Goal: Task Accomplishment & Management: Manage account settings

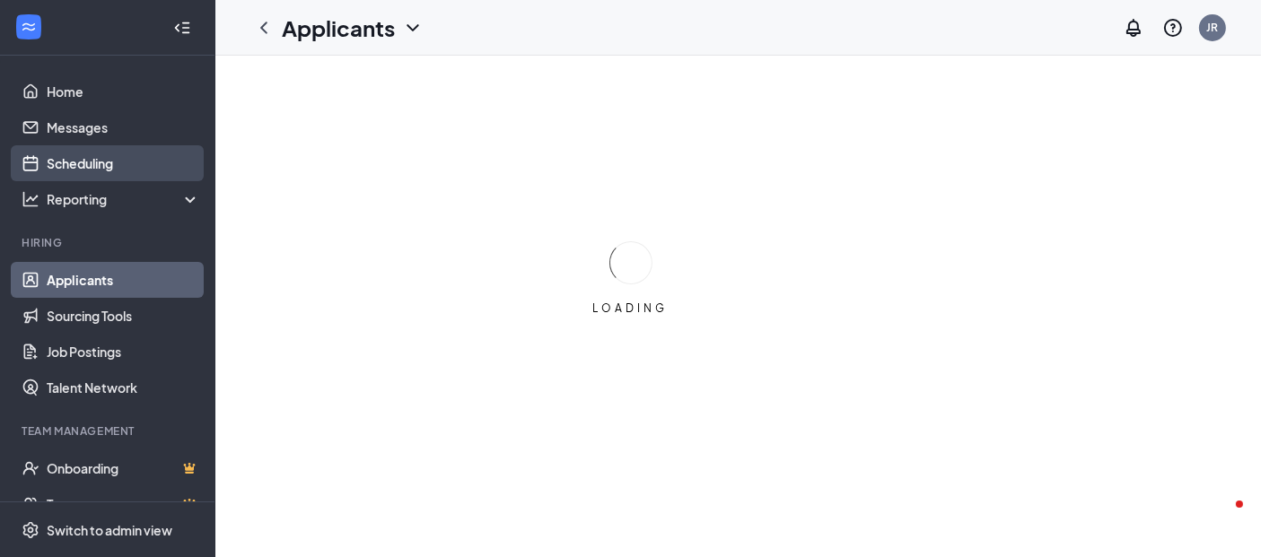
click at [75, 171] on link "Scheduling" at bounding box center [123, 163] width 153 height 36
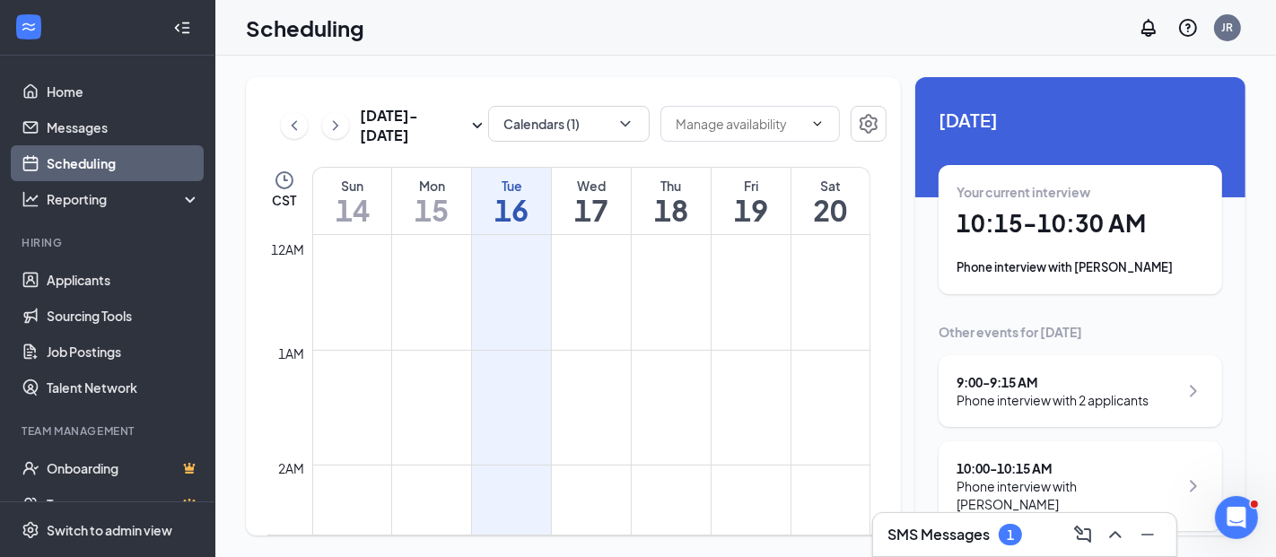
scroll to position [881, 0]
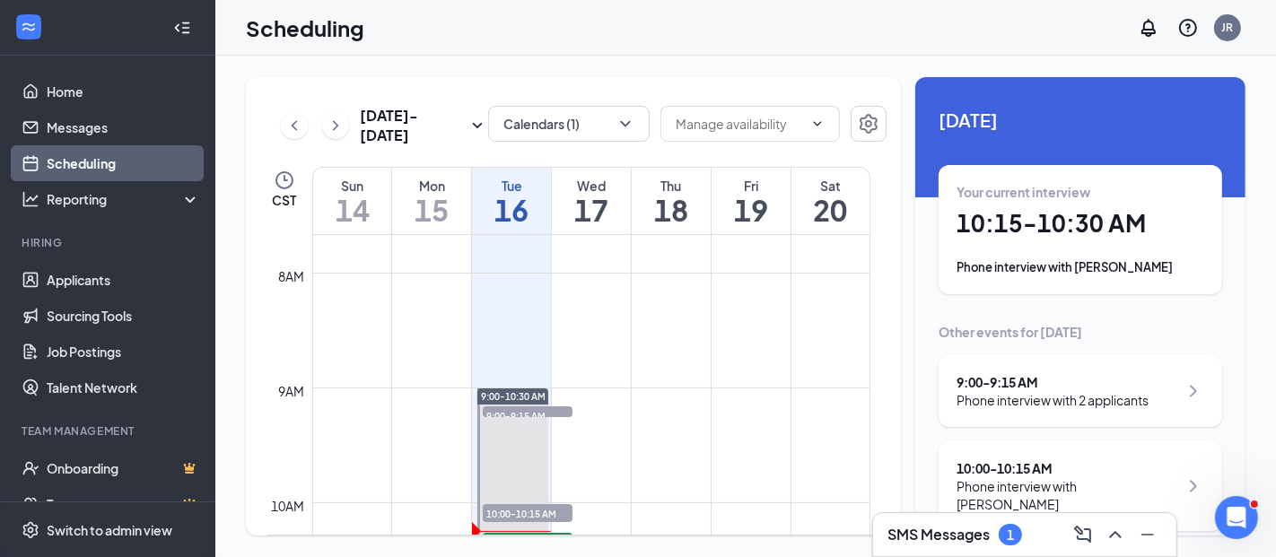
click at [510, 195] on h1 "16" at bounding box center [511, 210] width 79 height 31
click at [492, 201] on h1 "16" at bounding box center [511, 210] width 79 height 31
click at [1015, 391] on div "Phone interview with 2 applicants" at bounding box center [1053, 400] width 192 height 18
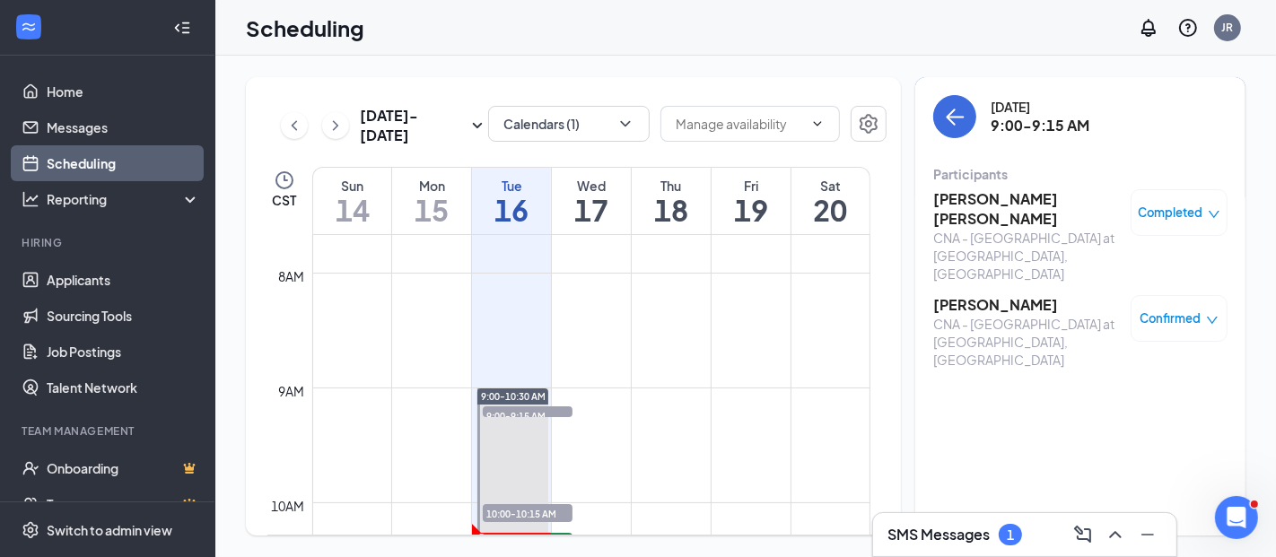
click at [966, 295] on h3 "[PERSON_NAME]" at bounding box center [1027, 305] width 188 height 20
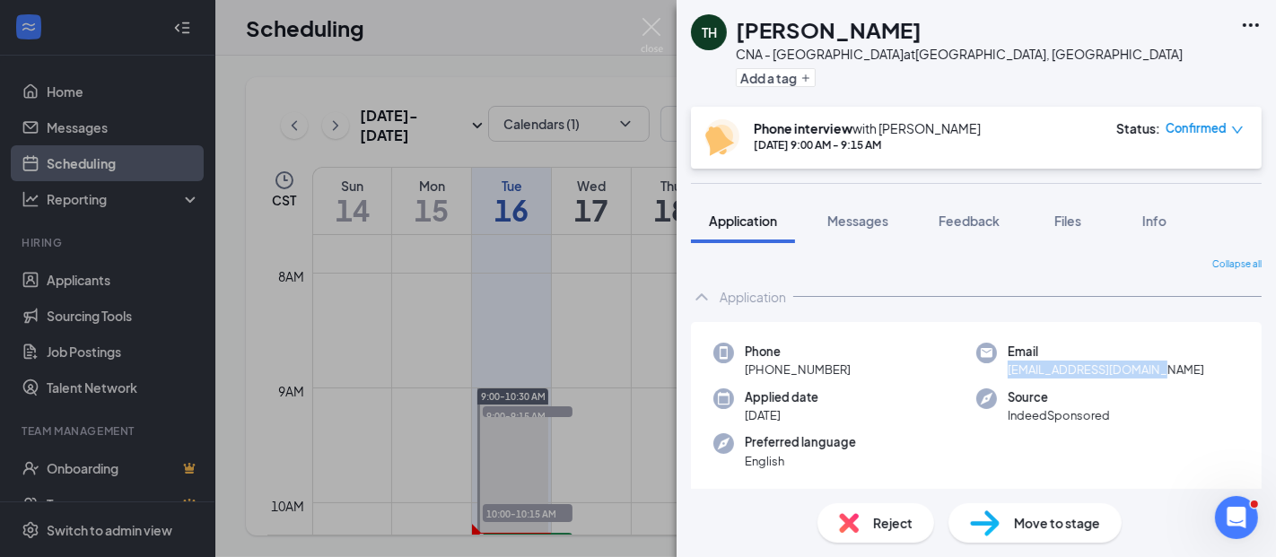
drag, startPoint x: 1153, startPoint y: 363, endPoint x: 1002, endPoint y: 370, distance: 150.9
click at [1002, 370] on div "Email [EMAIL_ADDRESS][DOMAIN_NAME]" at bounding box center [1107, 361] width 263 height 37
click at [1008, 370] on span "[EMAIL_ADDRESS][DOMAIN_NAME]" at bounding box center [1106, 370] width 197 height 18
click at [1001, 366] on div "Email [EMAIL_ADDRESS][DOMAIN_NAME]" at bounding box center [1107, 361] width 263 height 37
copy span "[EMAIL_ADDRESS][DOMAIN_NAME]"
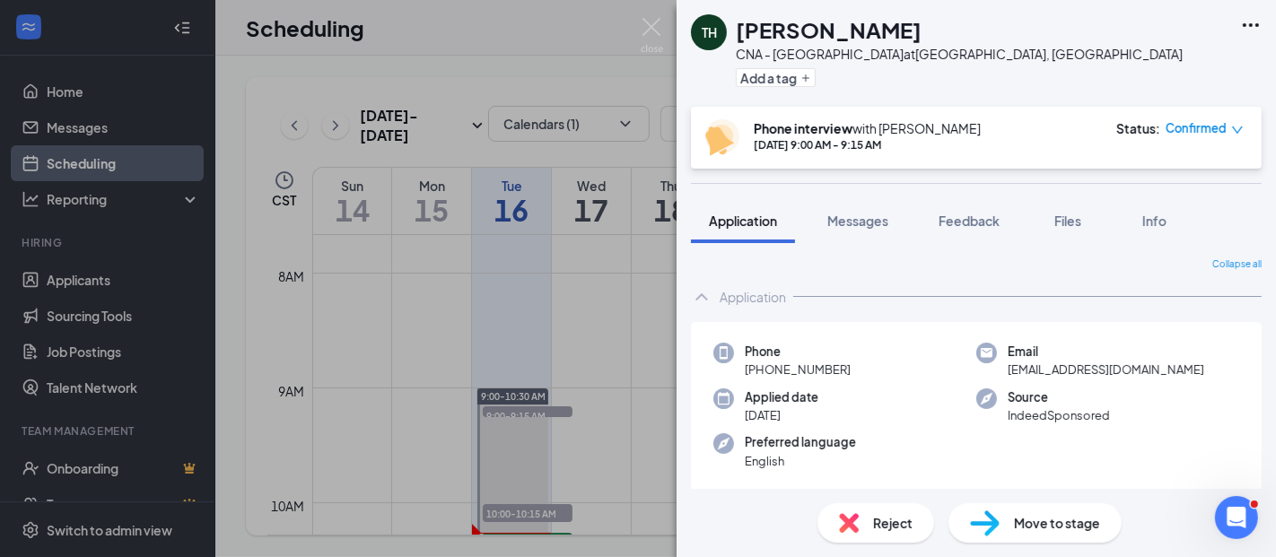
click at [782, 188] on div "TH [PERSON_NAME] CNA - [GEOGRAPHIC_DATA] at [GEOGRAPHIC_DATA], [GEOGRAPHIC_DATA…" at bounding box center [976, 278] width 599 height 557
click at [861, 221] on span "Messages" at bounding box center [857, 221] width 61 height 16
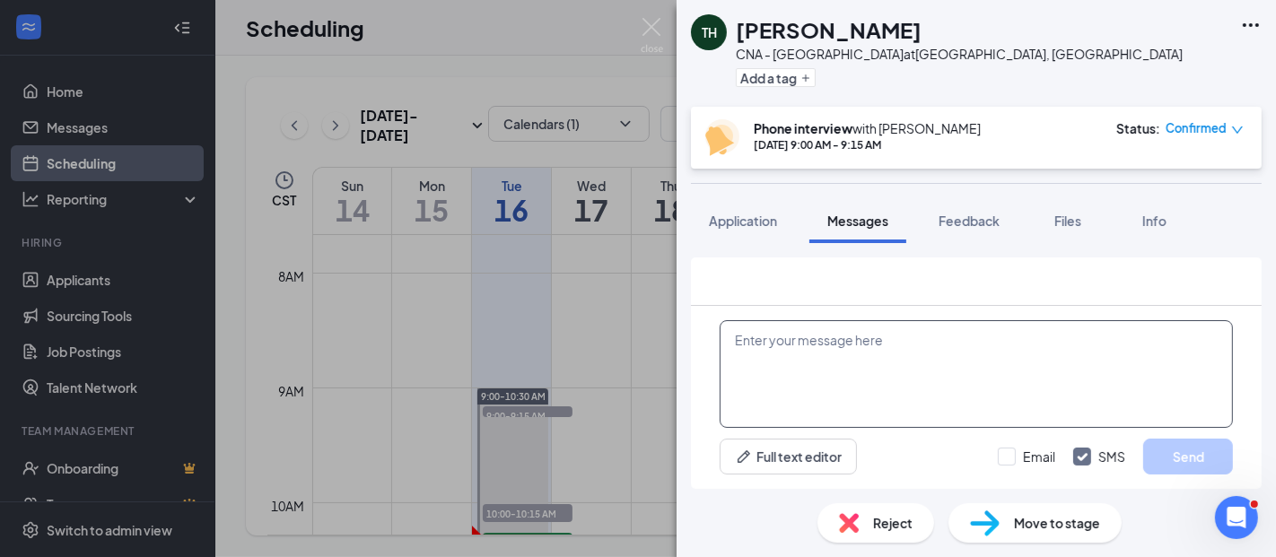
drag, startPoint x: 828, startPoint y: 360, endPoint x: 820, endPoint y: 365, distance: 9.7
click at [820, 364] on textarea at bounding box center [976, 374] width 513 height 108
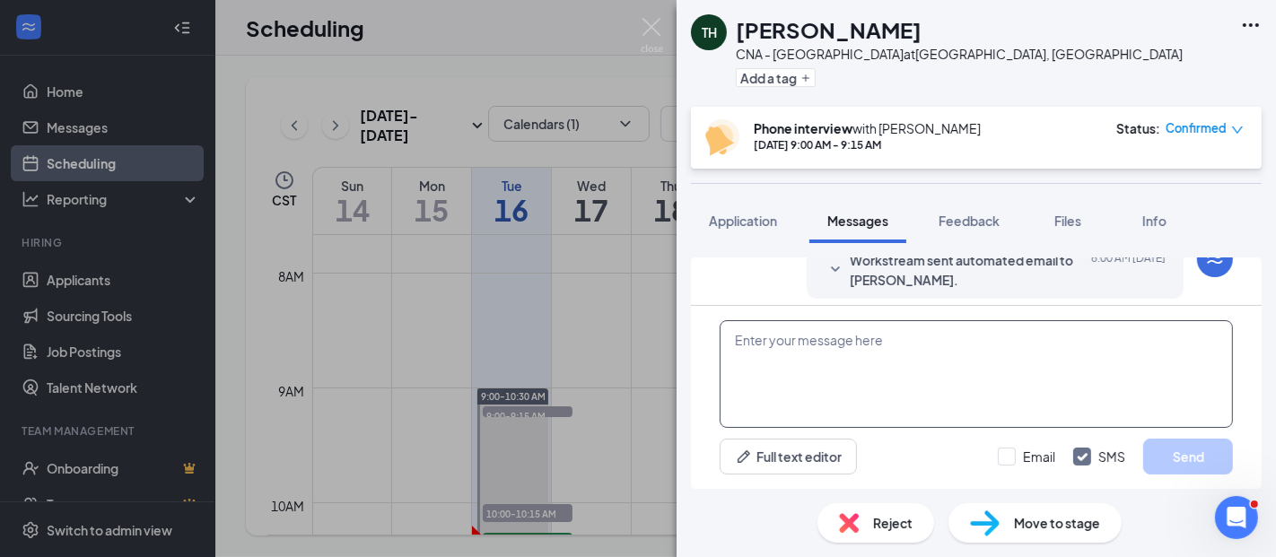
scroll to position [819, 0]
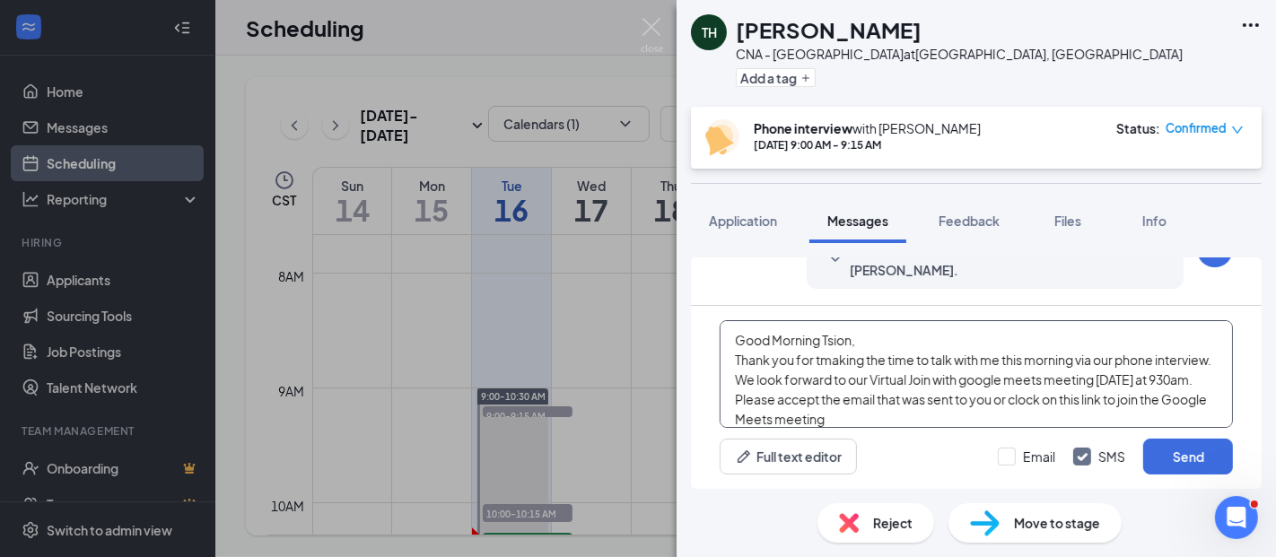
click at [992, 419] on textarea "Good Morning Tsion, Thank you for tmaking the time to talk with me this morning…" at bounding box center [976, 374] width 513 height 108
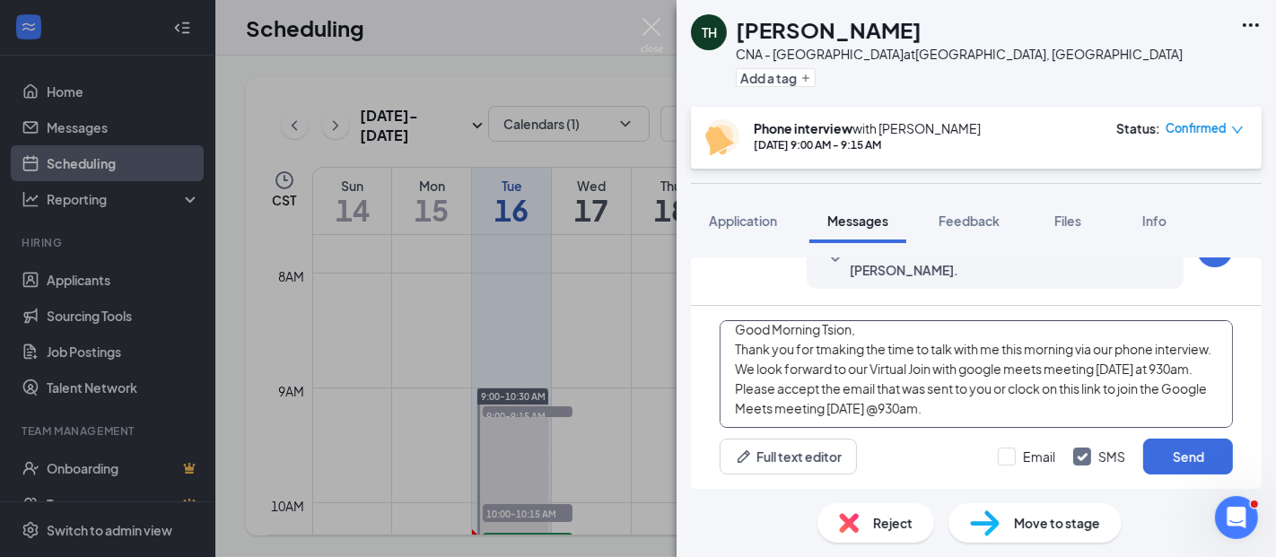
scroll to position [38, 0]
click at [779, 415] on textarea "Good Morning Tsion, Thank you for tmaking the time to talk with me this morning…" at bounding box center [976, 374] width 513 height 108
paste textarea "[URL][DOMAIN_NAME]"
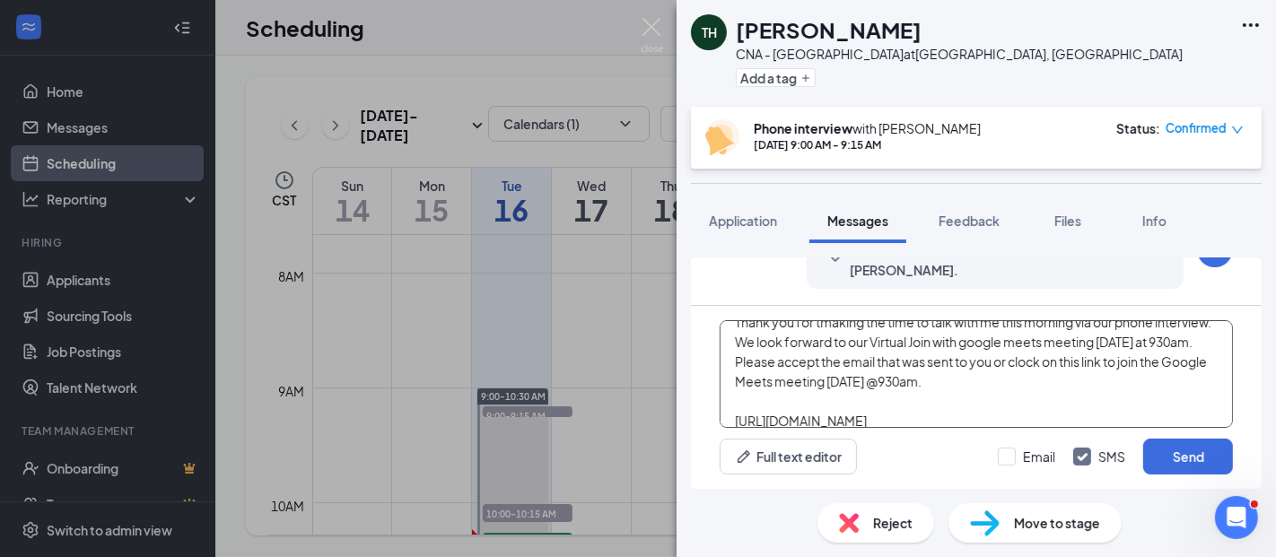
type textarea "Good Morning Tsion, Thank you for tmaking the time to talk with me this morning…"
click at [830, 188] on div "TH [PERSON_NAME] CNA - Apple Valley at [GEOGRAPHIC_DATA], [GEOGRAPHIC_DATA] Add…" at bounding box center [976, 278] width 599 height 557
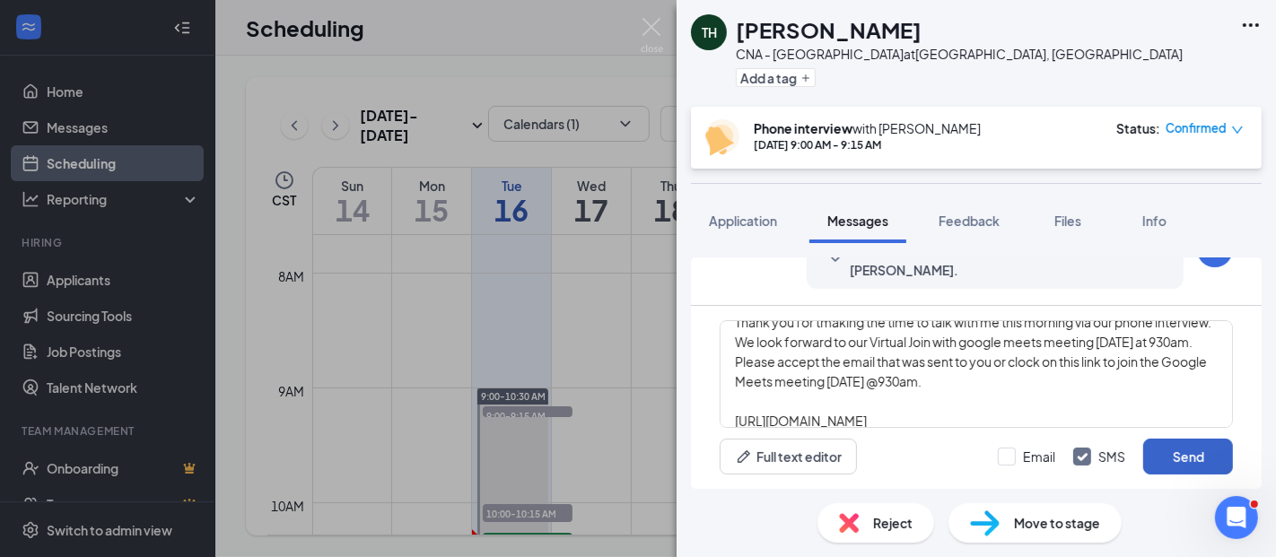
click at [1192, 457] on button "Send" at bounding box center [1188, 457] width 90 height 36
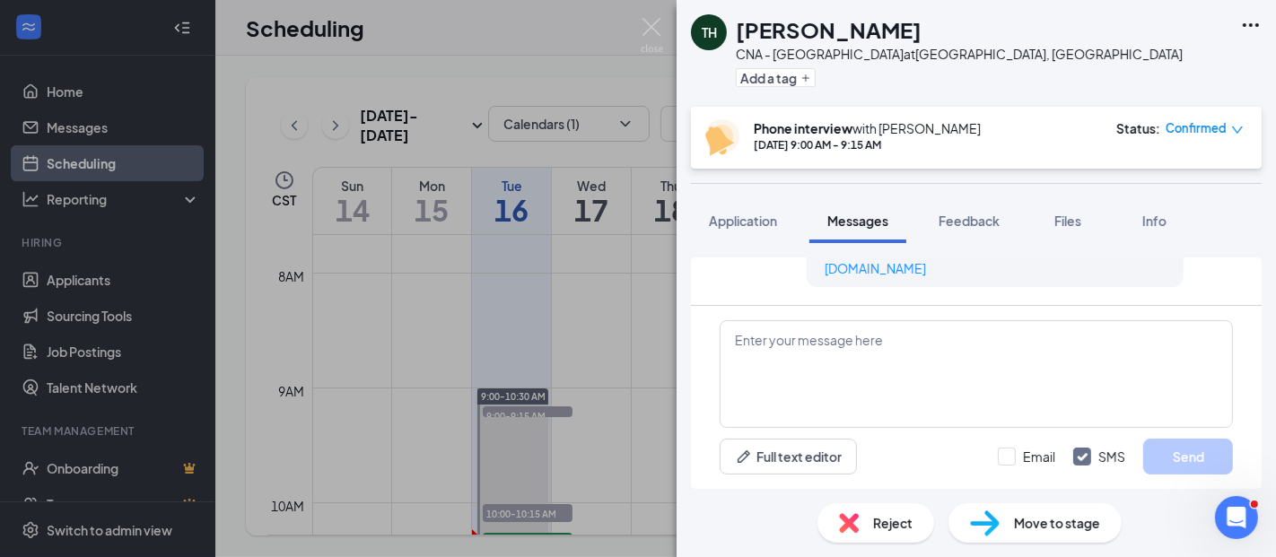
scroll to position [1094, 0]
click at [1210, 123] on span "Confirmed" at bounding box center [1196, 128] width 61 height 18
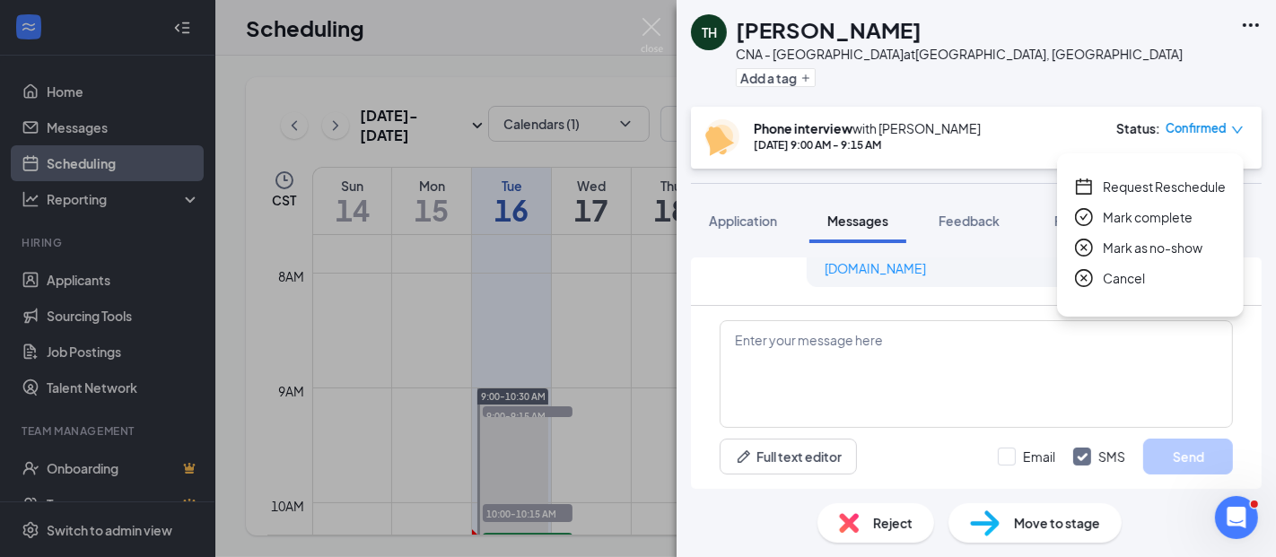
click at [1181, 180] on span "Request Reschedule" at bounding box center [1164, 187] width 123 height 20
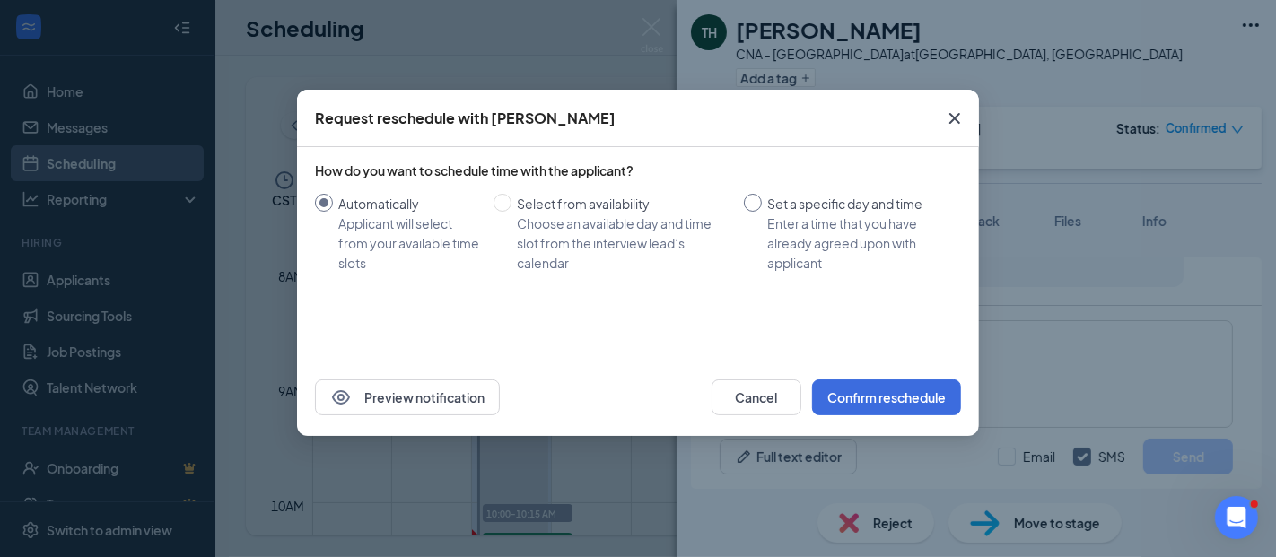
click at [764, 206] on span "Set a specific day and time Enter a time that you have already agreed upon with…" at bounding box center [858, 233] width 192 height 79
click at [762, 206] on input "Set a specific day and time Enter a time that you have already agreed upon with…" at bounding box center [753, 203] width 18 height 18
radio input "true"
click at [767, 206] on div "Set a specific day and time" at bounding box center [856, 204] width 179 height 20
click at [762, 206] on input "Set a specific day and time Enter a time that you have already agreed upon with…" at bounding box center [753, 203] width 18 height 18
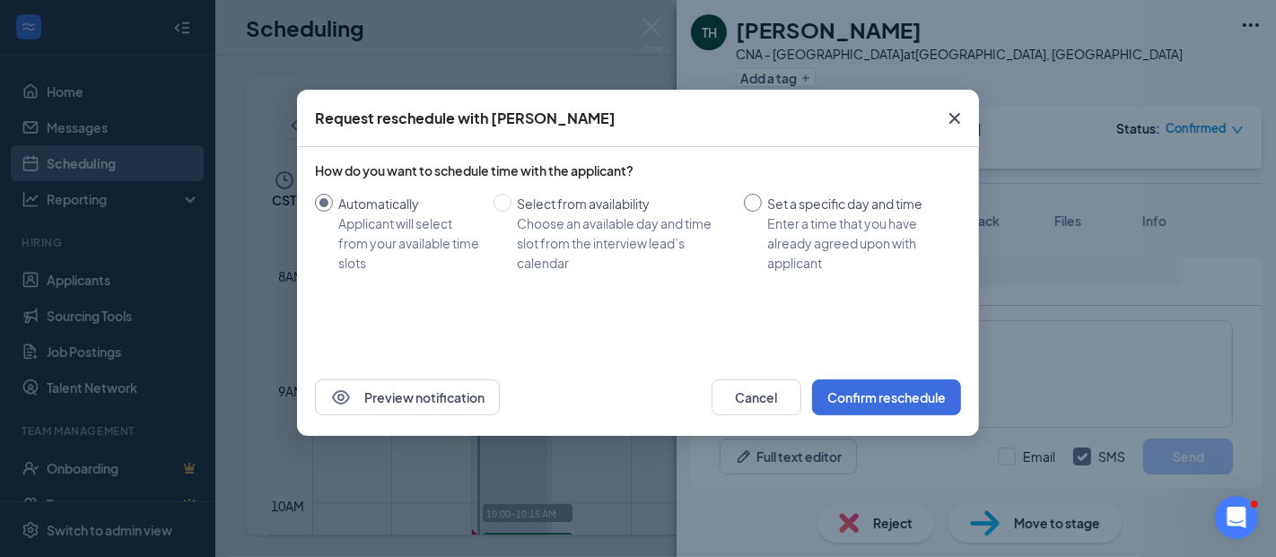
radio input "false"
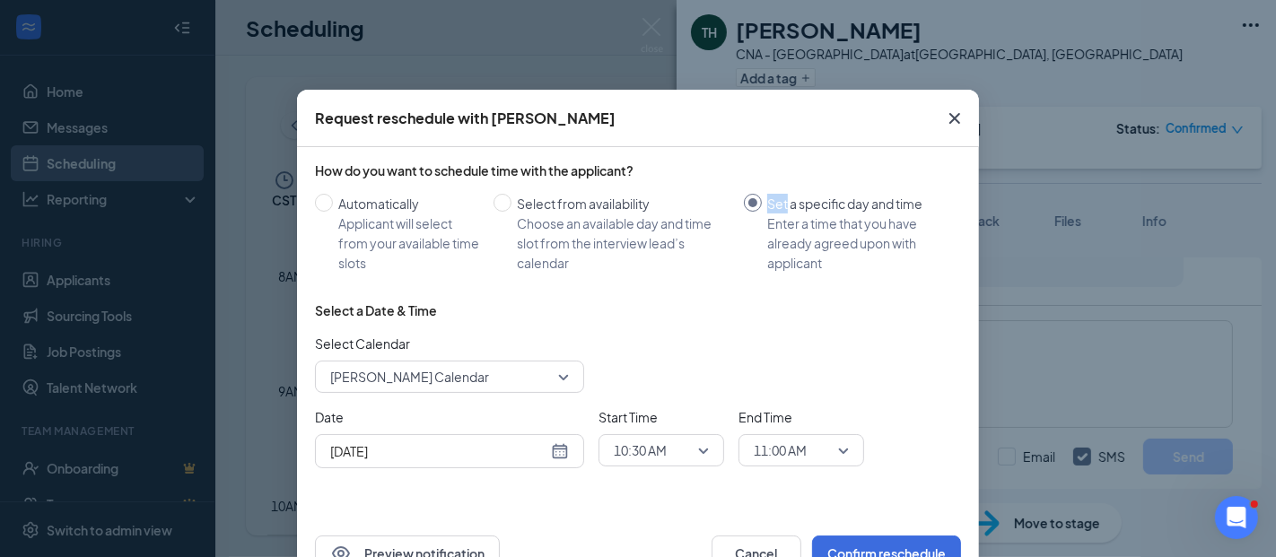
click at [465, 458] on input "[DATE]" at bounding box center [438, 452] width 217 height 20
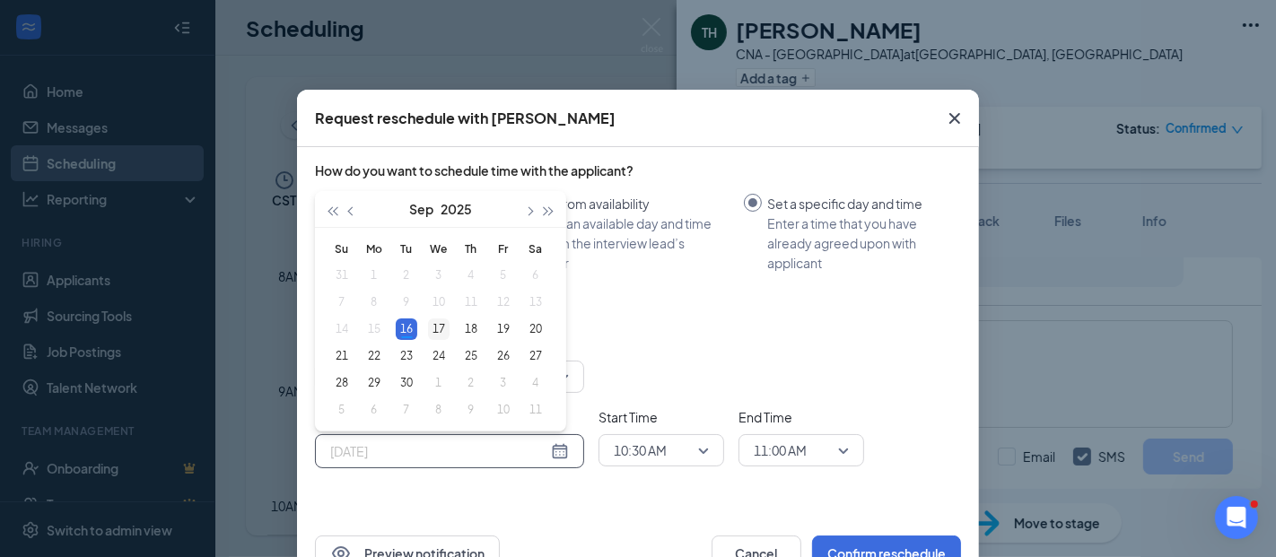
type input "[DATE]"
click at [430, 323] on div "17" at bounding box center [439, 330] width 22 height 22
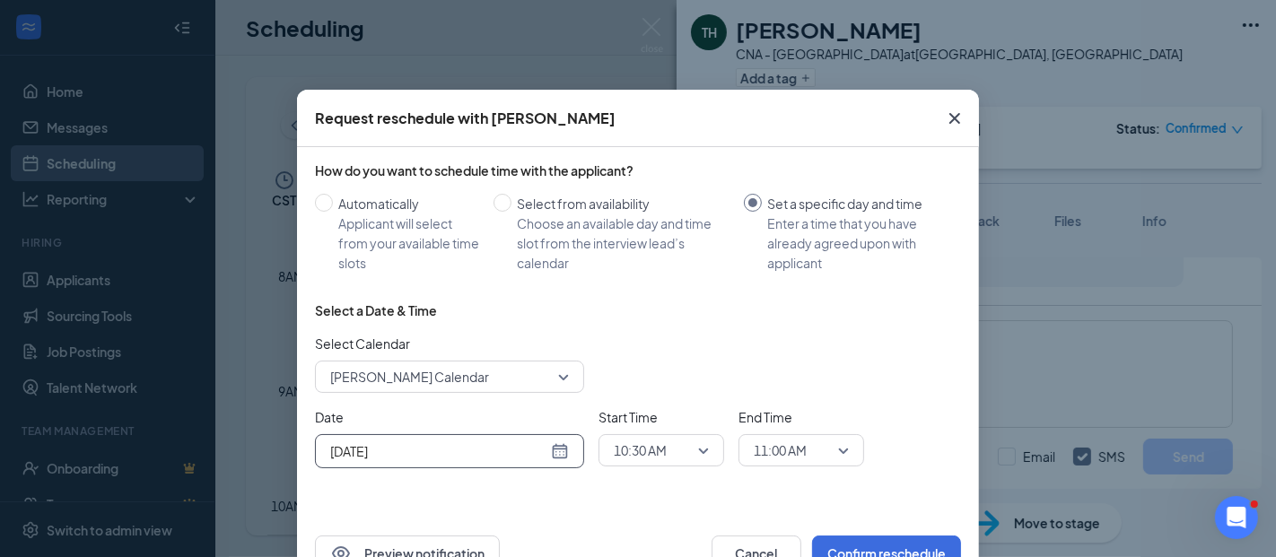
click at [660, 434] on div "10:30 AM" at bounding box center [662, 450] width 126 height 32
click at [656, 447] on span "10:30 AM" at bounding box center [640, 450] width 53 height 27
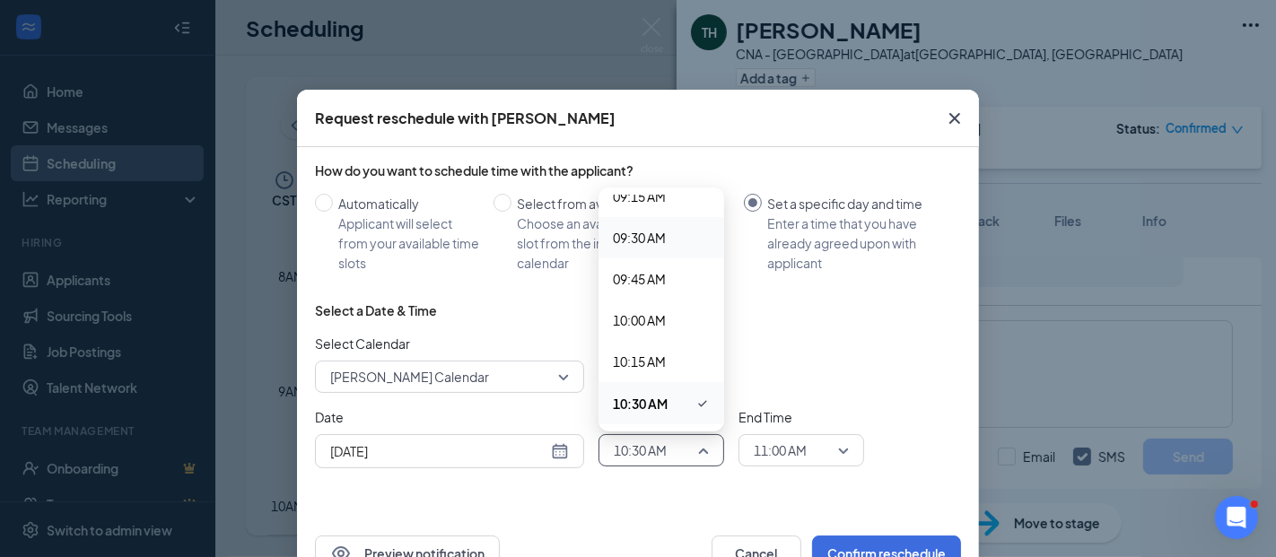
click at [636, 240] on span "09:30 AM" at bounding box center [639, 238] width 53 height 20
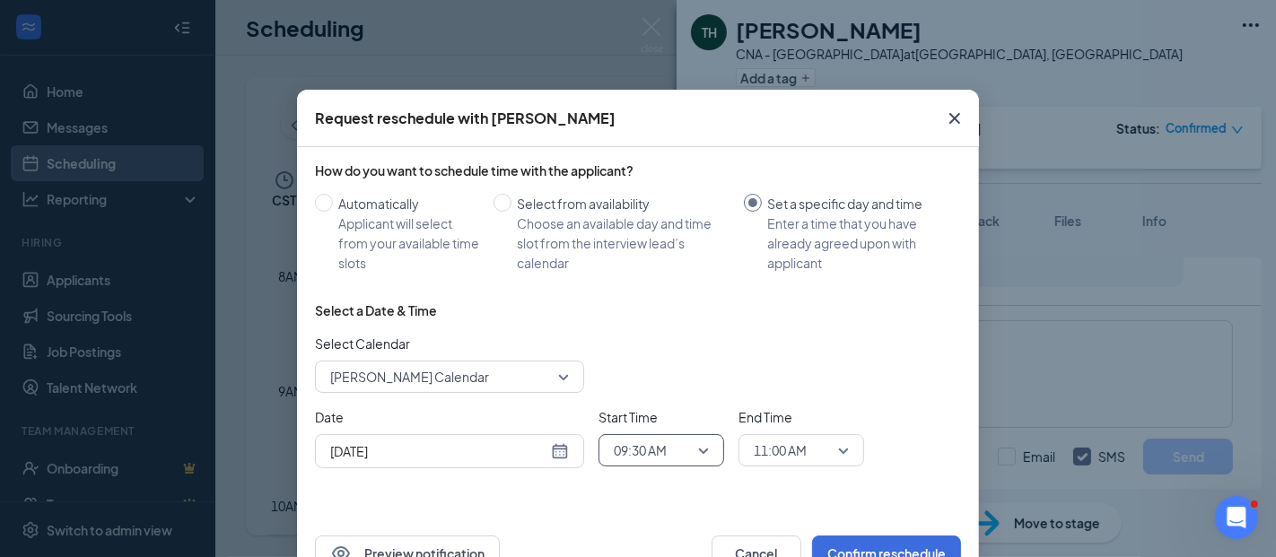
click at [773, 447] on span "11:00 AM" at bounding box center [780, 450] width 53 height 27
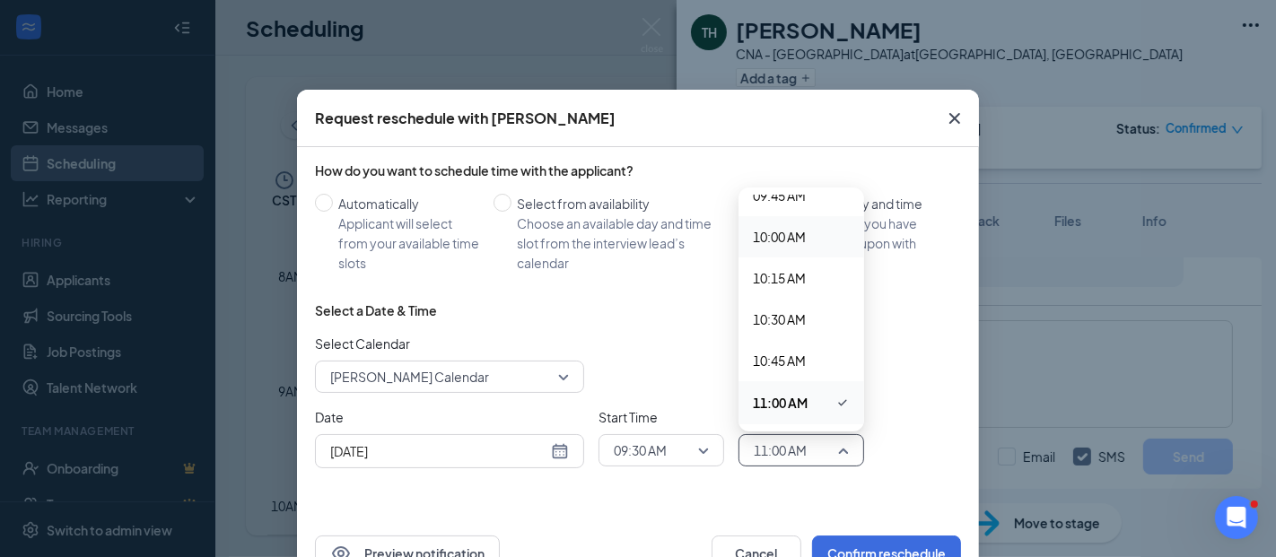
scroll to position [1530, 0]
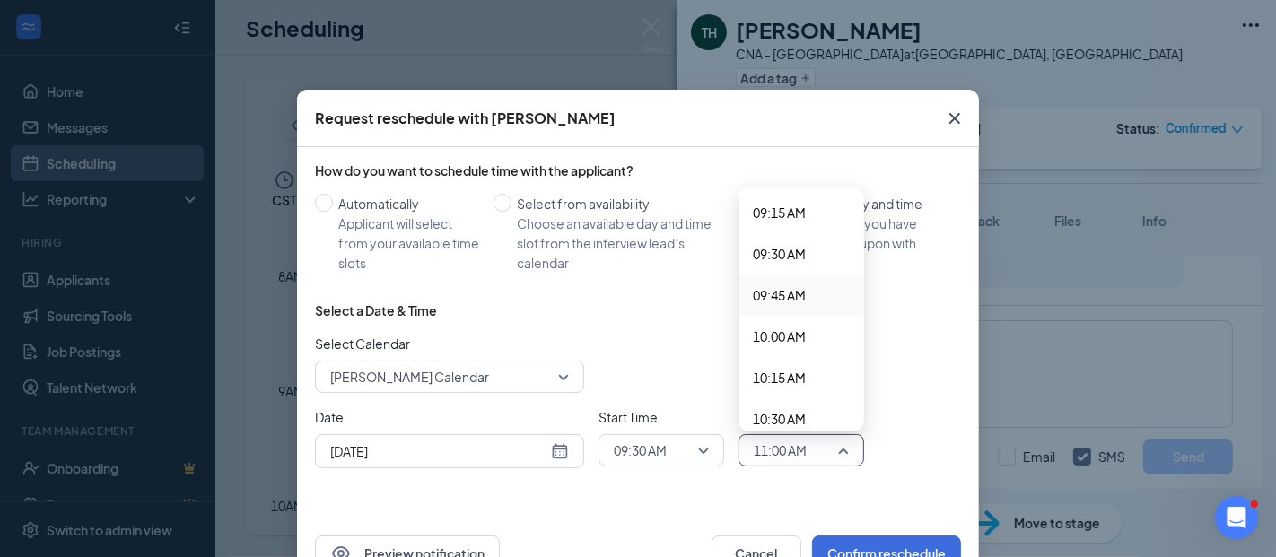
click at [773, 298] on span "09:45 AM" at bounding box center [779, 295] width 53 height 20
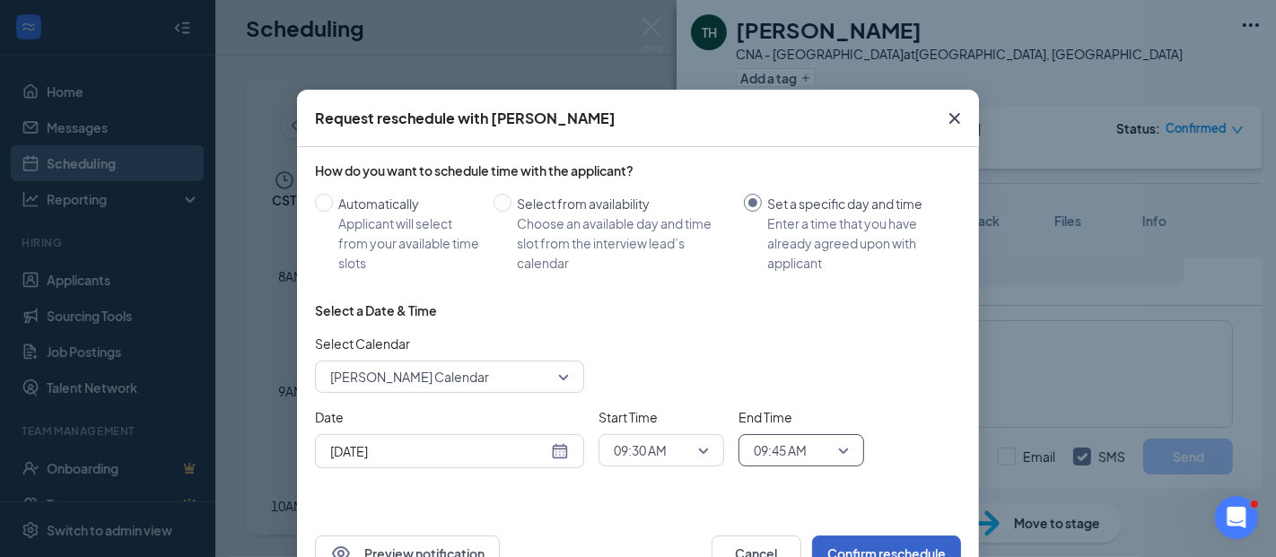
click at [847, 545] on button "Confirm reschedule" at bounding box center [886, 554] width 149 height 36
click at [801, 545] on button "Cancel" at bounding box center [757, 554] width 90 height 36
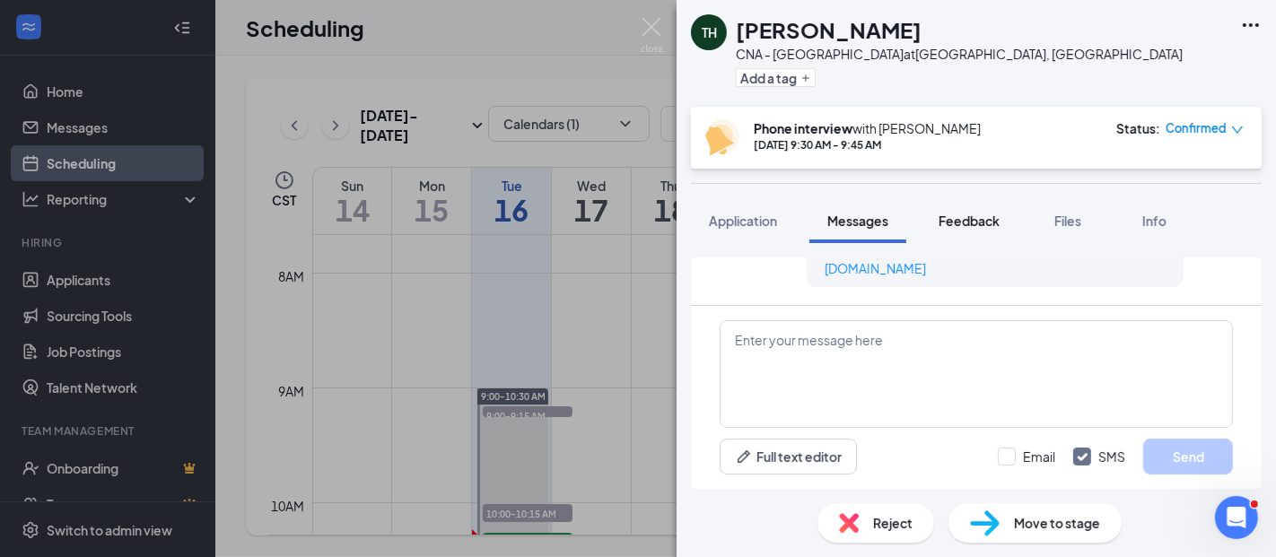
click at [966, 214] on span "Feedback" at bounding box center [969, 221] width 61 height 16
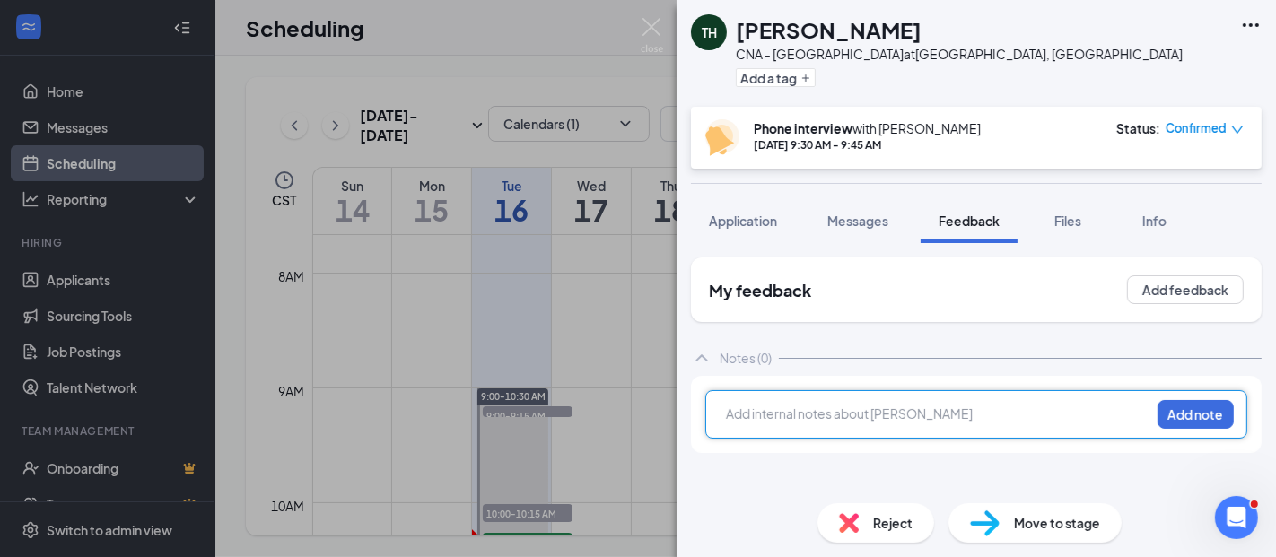
click at [764, 407] on div at bounding box center [938, 414] width 423 height 19
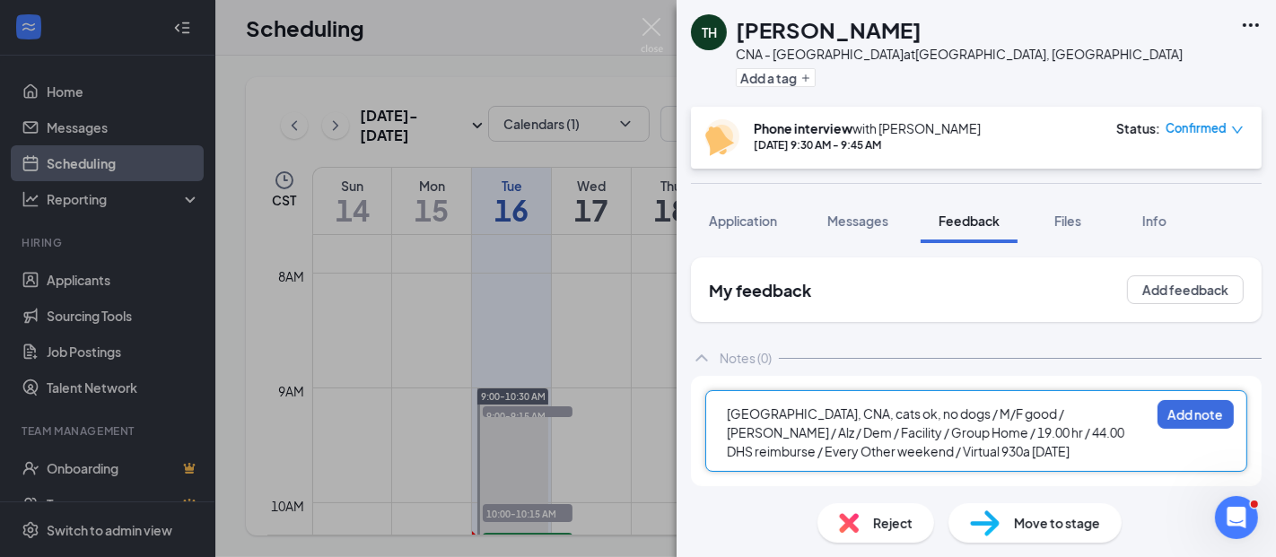
click at [951, 452] on div "[GEOGRAPHIC_DATA], CNA, cats ok, no dogs / M/F good / [PERSON_NAME] / Alz / Dem…" at bounding box center [938, 433] width 423 height 57
drag, startPoint x: 951, startPoint y: 452, endPoint x: 774, endPoint y: 442, distance: 177.1
click at [896, 452] on div "[GEOGRAPHIC_DATA], CNA, cats ok, no dogs / M/F good / [PERSON_NAME] / Alz / Dem…" at bounding box center [938, 433] width 423 height 57
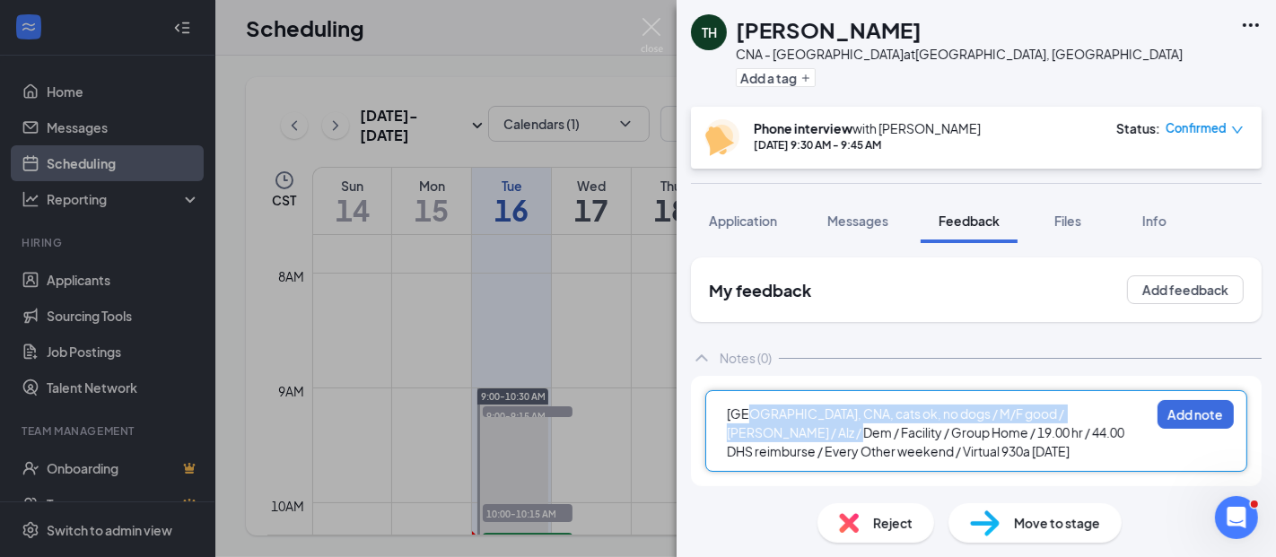
drag, startPoint x: 748, startPoint y: 420, endPoint x: 738, endPoint y: 414, distance: 12.5
click at [748, 419] on span "[GEOGRAPHIC_DATA], CNA, cats ok, no dogs / M/F good / [PERSON_NAME] / Alz / Dem…" at bounding box center [926, 433] width 399 height 54
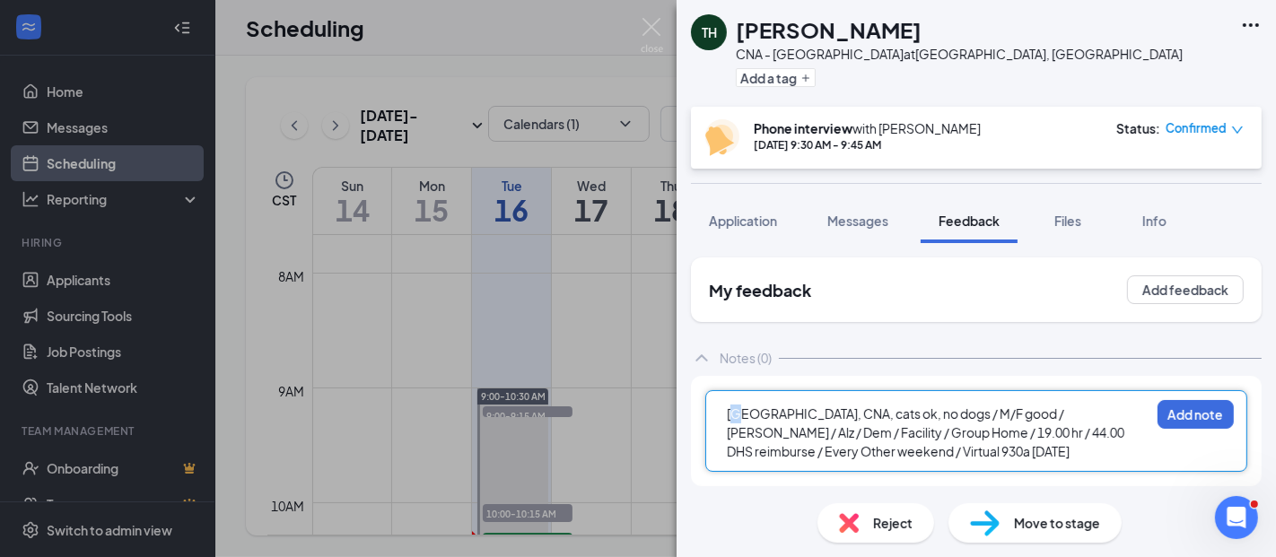
click at [733, 412] on span "[GEOGRAPHIC_DATA], CNA, cats ok, no dogs / M/F good / [PERSON_NAME] / Alz / Dem…" at bounding box center [926, 433] width 399 height 54
click at [730, 412] on span "[GEOGRAPHIC_DATA], CNA, cats ok, no dogs / M/F good / [PERSON_NAME] / Alz / Dem…" at bounding box center [926, 433] width 399 height 54
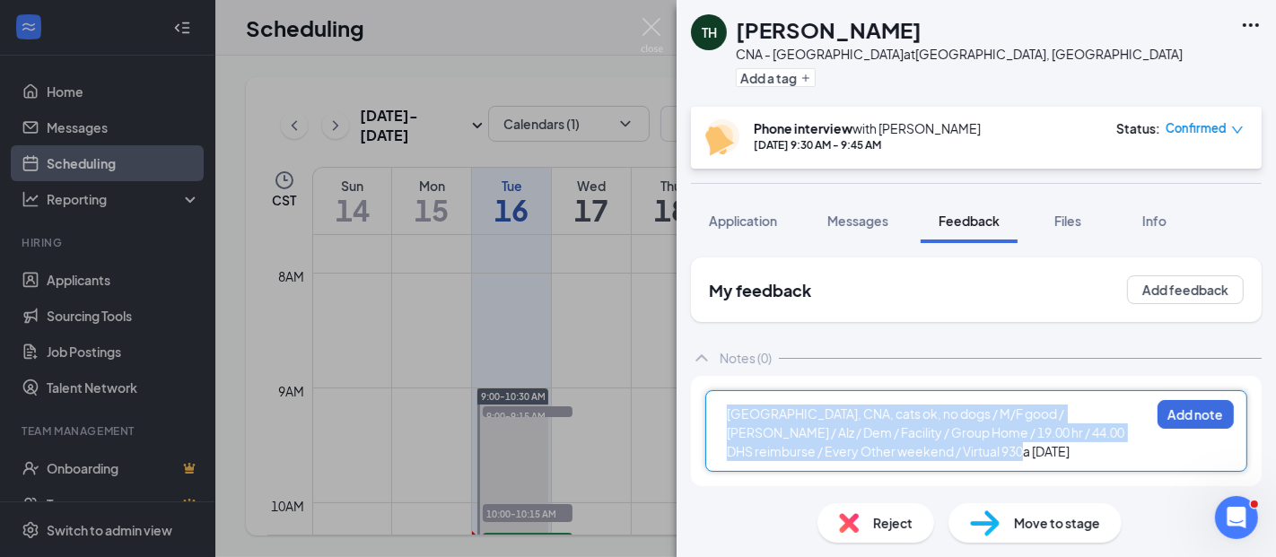
copy span "[GEOGRAPHIC_DATA], CNA, cats ok, no dogs / M/F good / [PERSON_NAME] / Alz / Dem…"
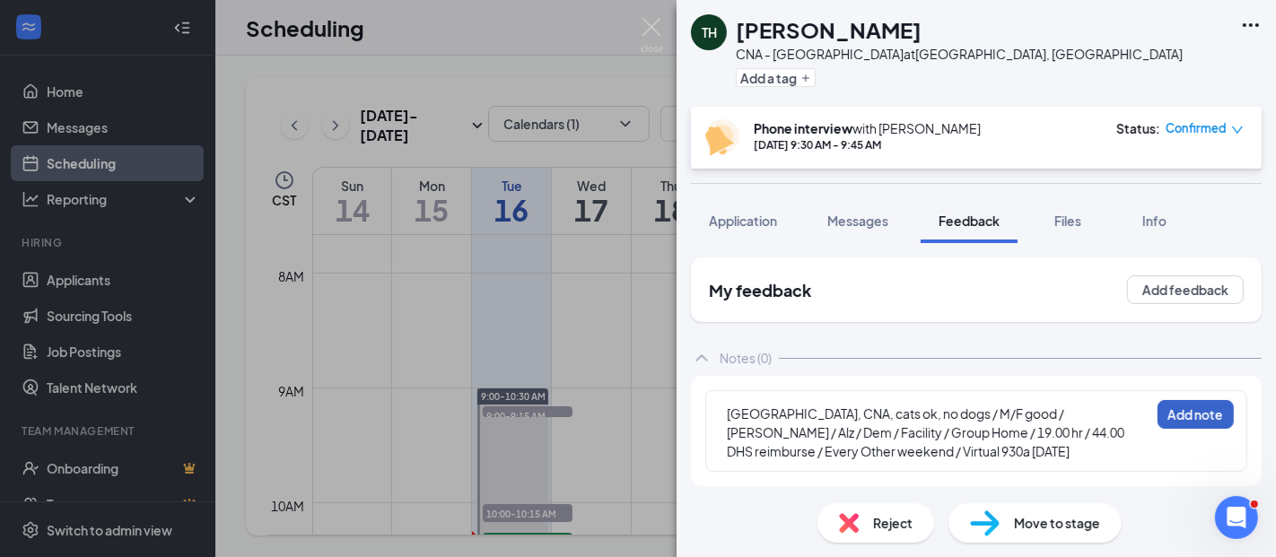
click at [1182, 408] on button "Add note" at bounding box center [1196, 414] width 76 height 29
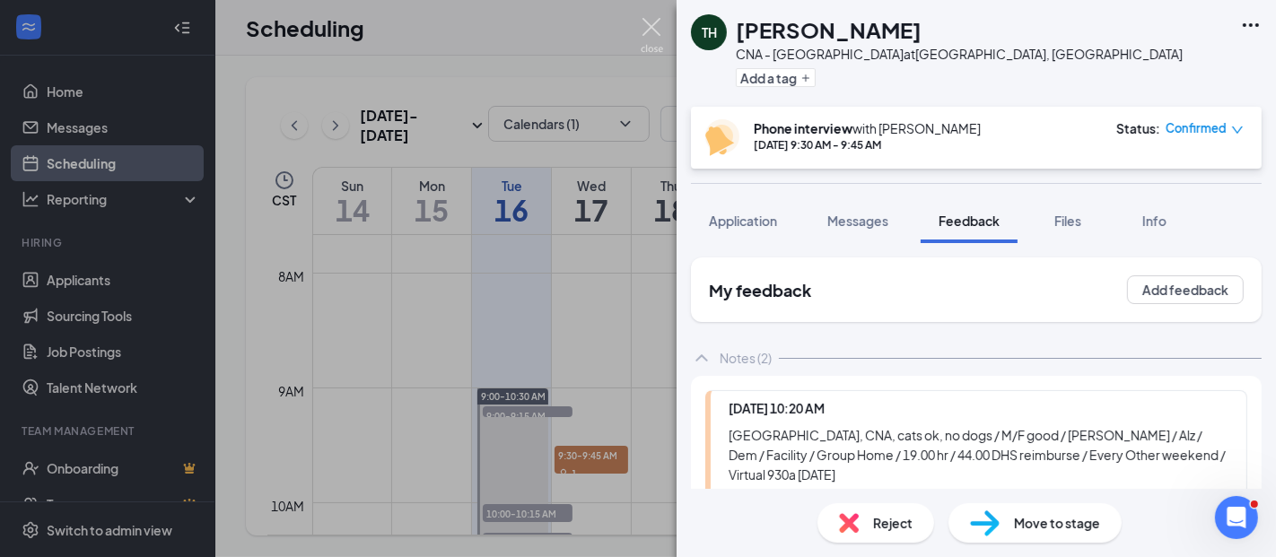
click at [650, 21] on img at bounding box center [652, 35] width 22 height 35
